Goal: Task Accomplishment & Management: Use online tool/utility

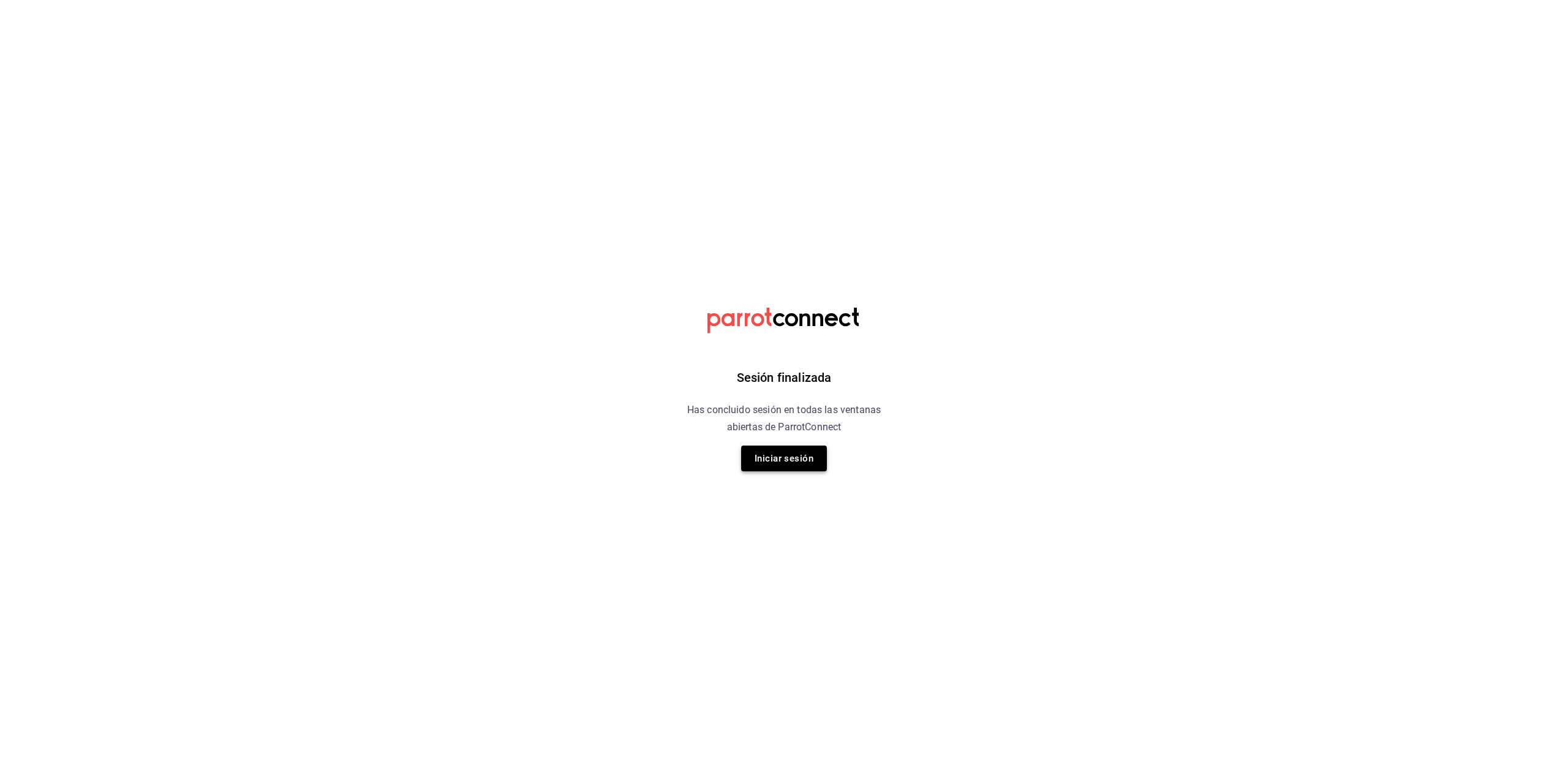
click at [786, 462] on button "Iniciar sesión" at bounding box center [783, 458] width 85 height 25
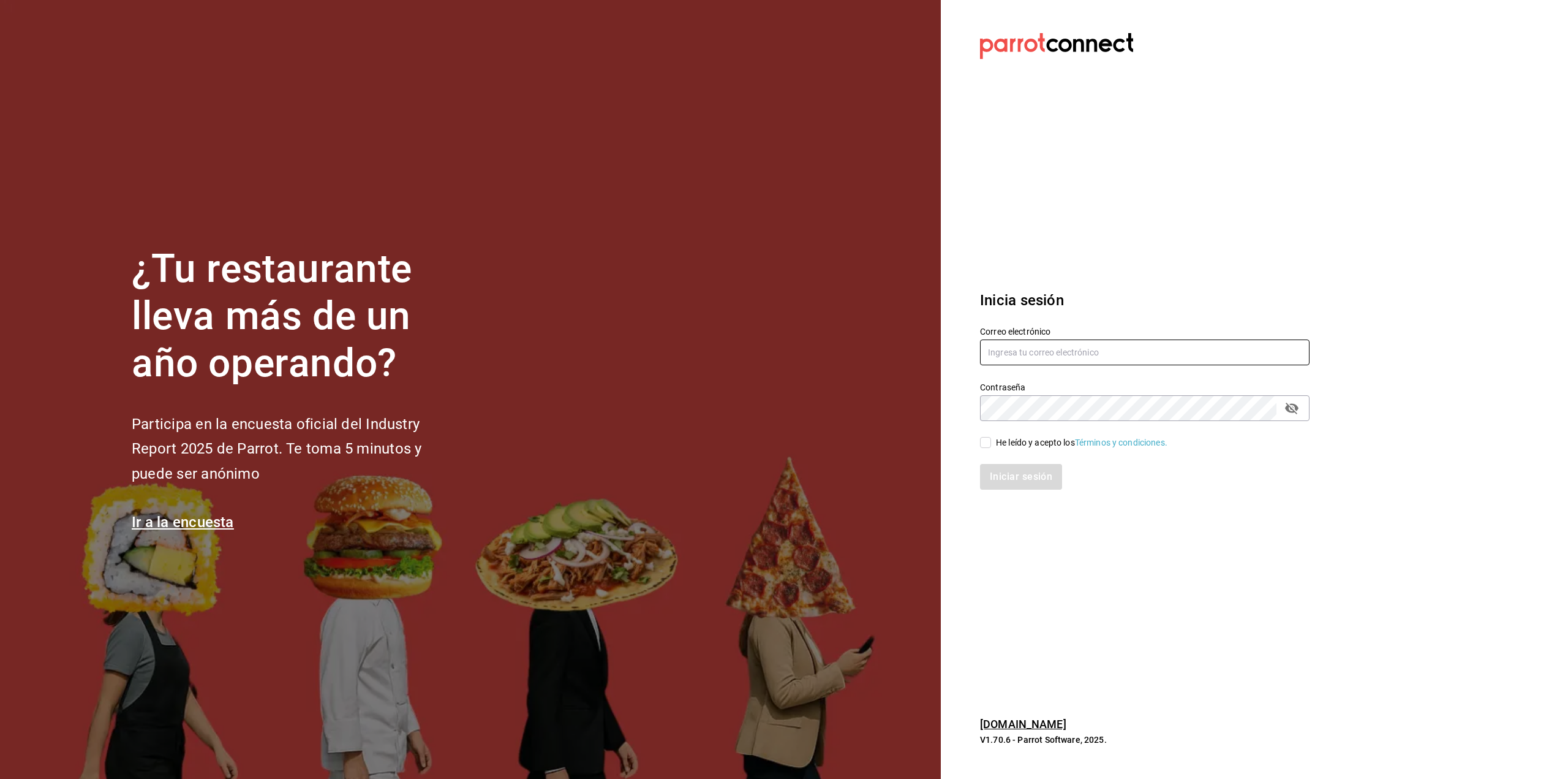
type input "[EMAIL_ADDRESS][DOMAIN_NAME]"
click at [985, 447] on input "He leído y acepto los Términos y condiciones." at bounding box center [986, 443] width 11 height 11
checkbox input "true"
click at [1005, 481] on button "Iniciar sesión" at bounding box center [1022, 476] width 83 height 25
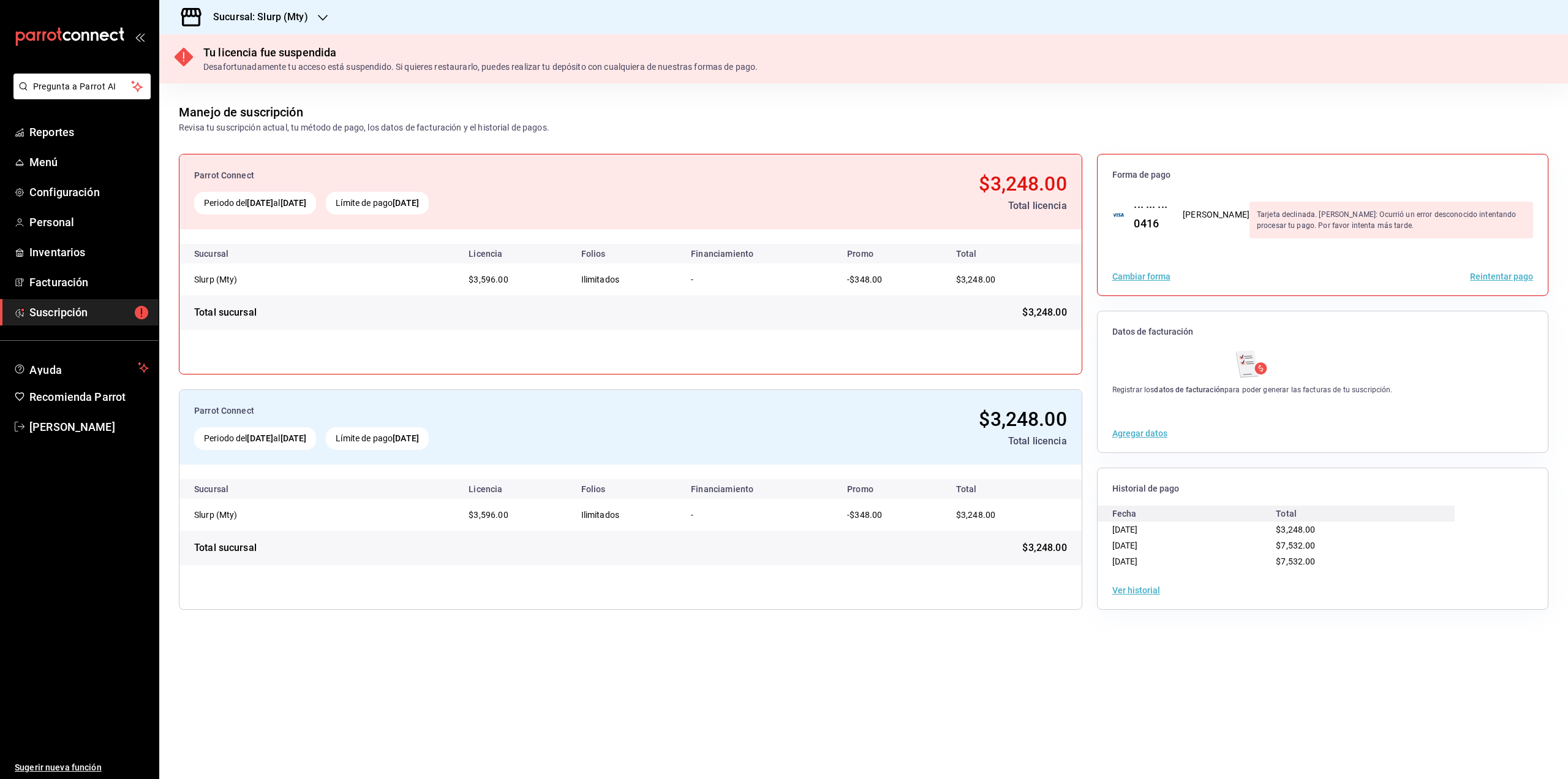
click at [305, 7] on div "Sucursal: Slurp (Mty)" at bounding box center [251, 17] width 164 height 35
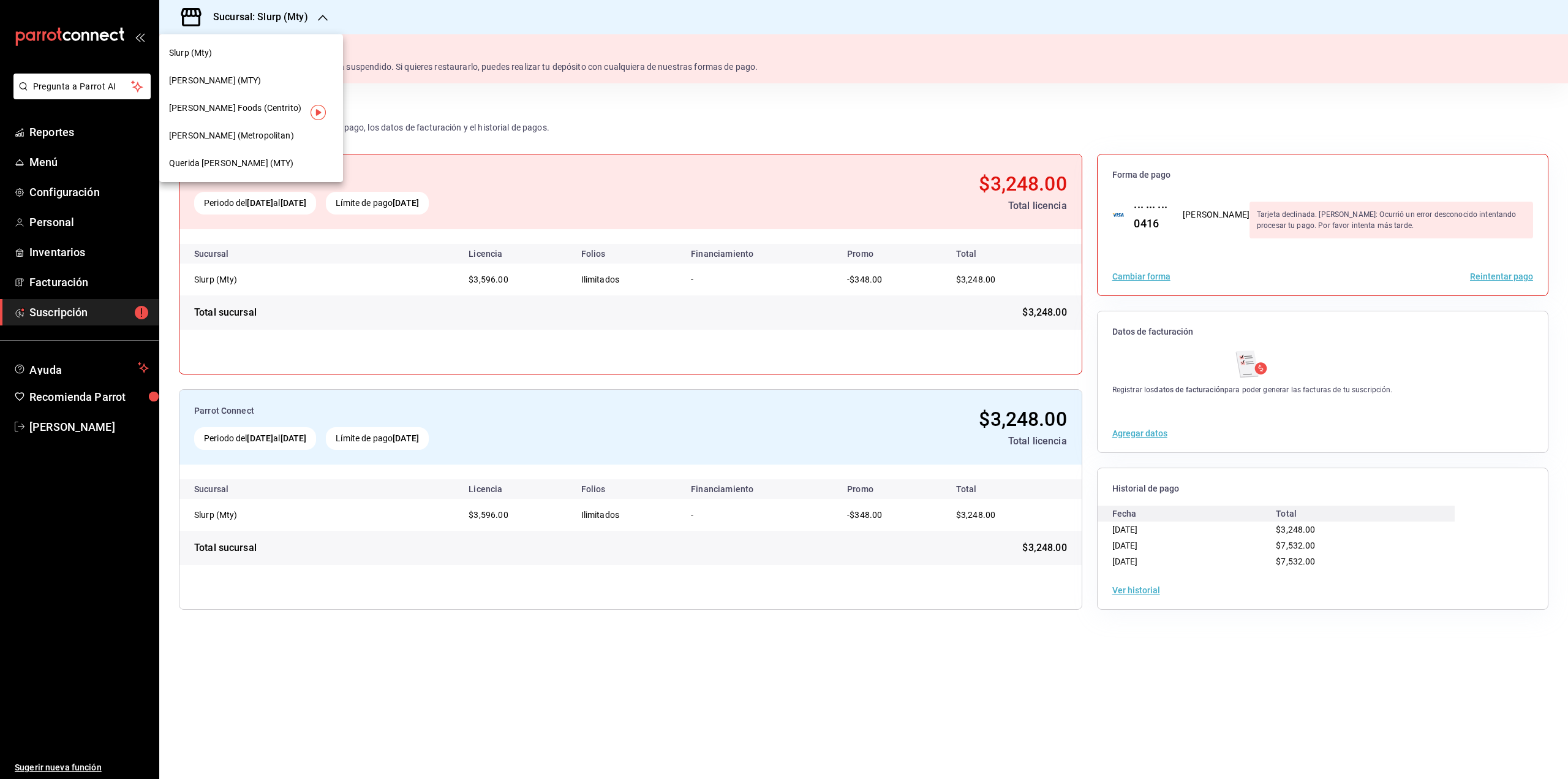
click at [240, 127] on div "[PERSON_NAME] (Metropolitan)" at bounding box center [251, 135] width 184 height 28
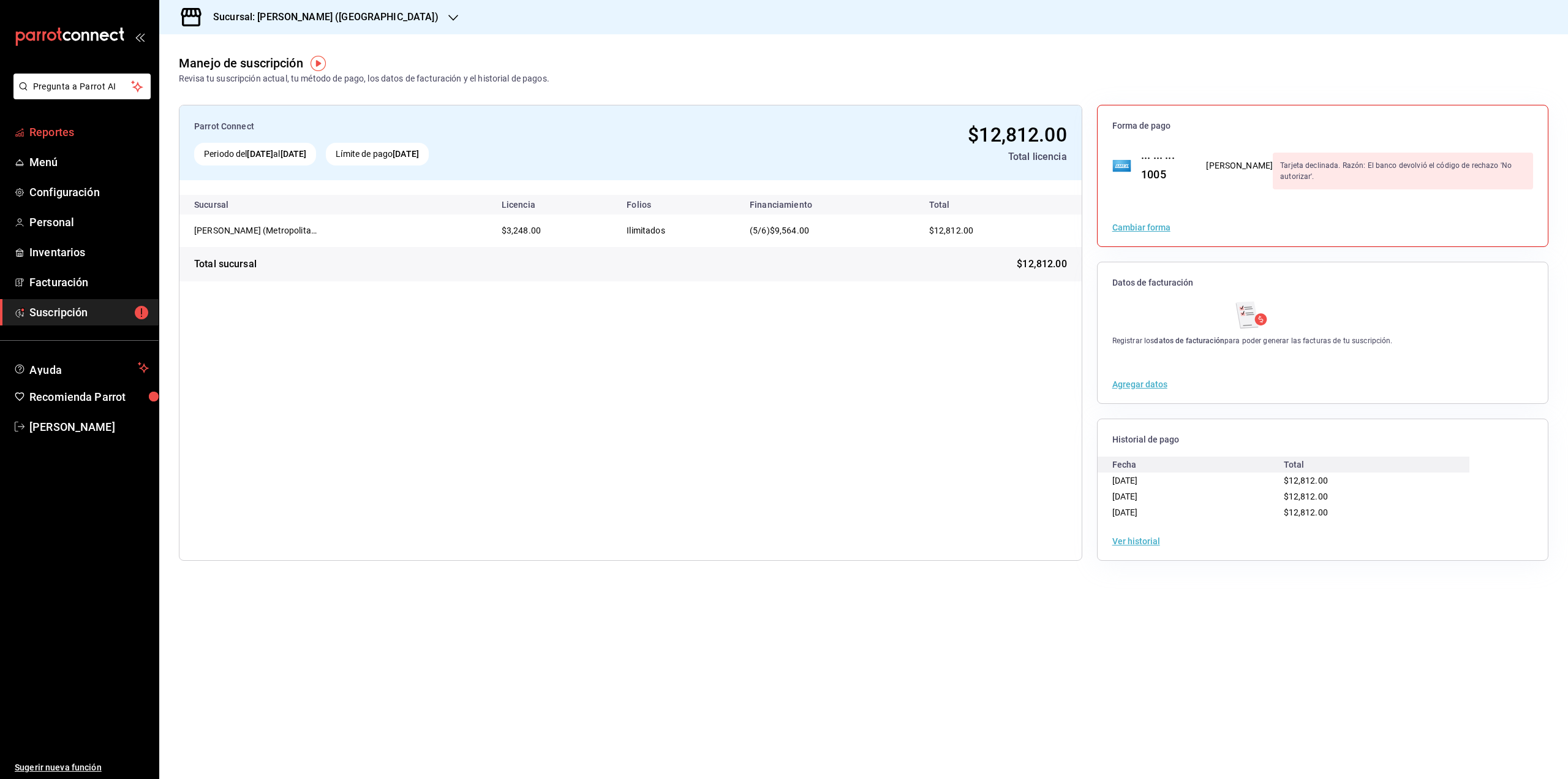
click at [37, 142] on link "Reportes" at bounding box center [79, 132] width 158 height 26
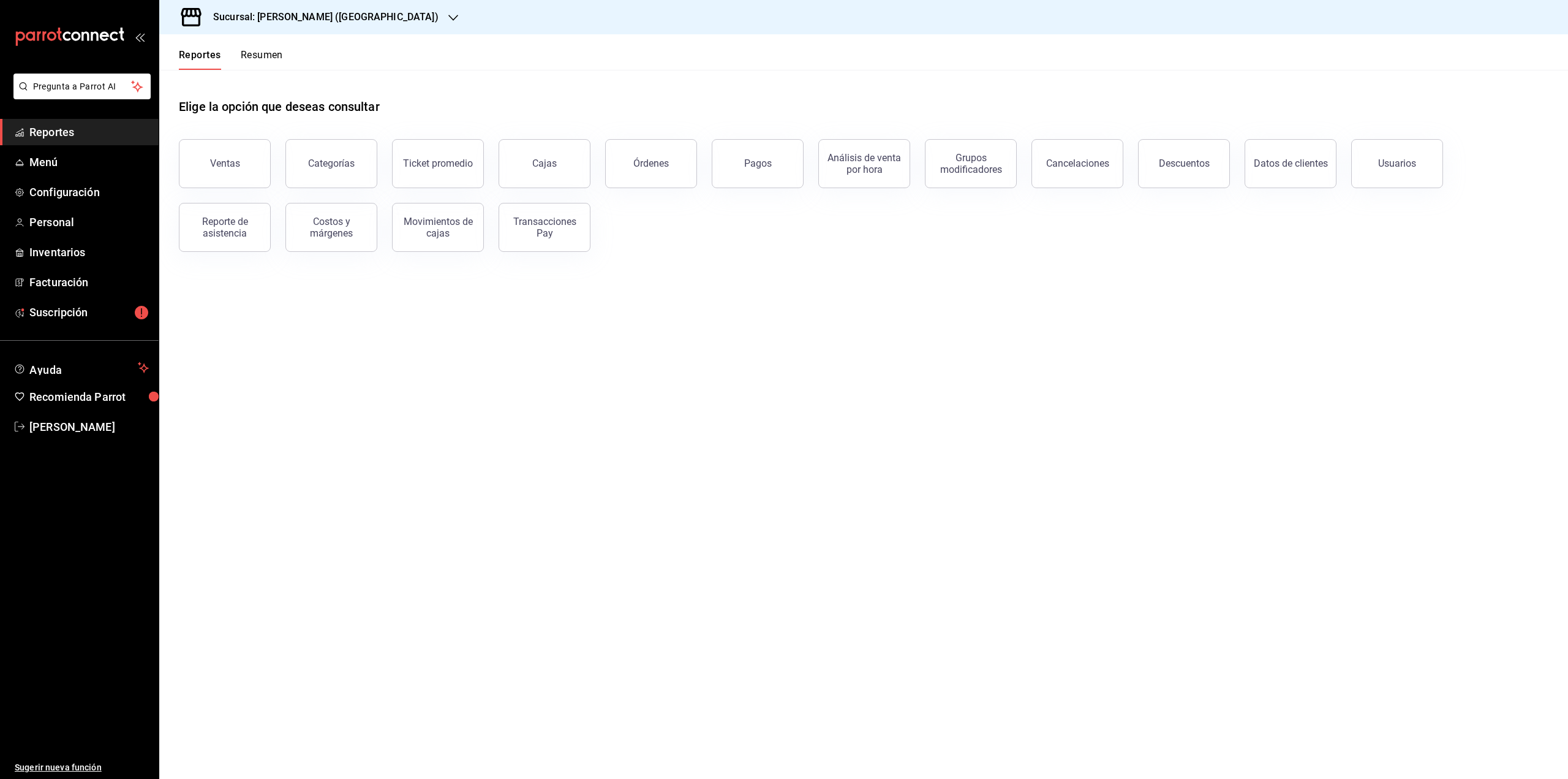
click at [284, 58] on header "Reportes Resumen" at bounding box center [863, 52] width 1409 height 35
click at [270, 54] on button "Resumen" at bounding box center [262, 59] width 42 height 21
